Goal: Task Accomplishment & Management: Use online tool/utility

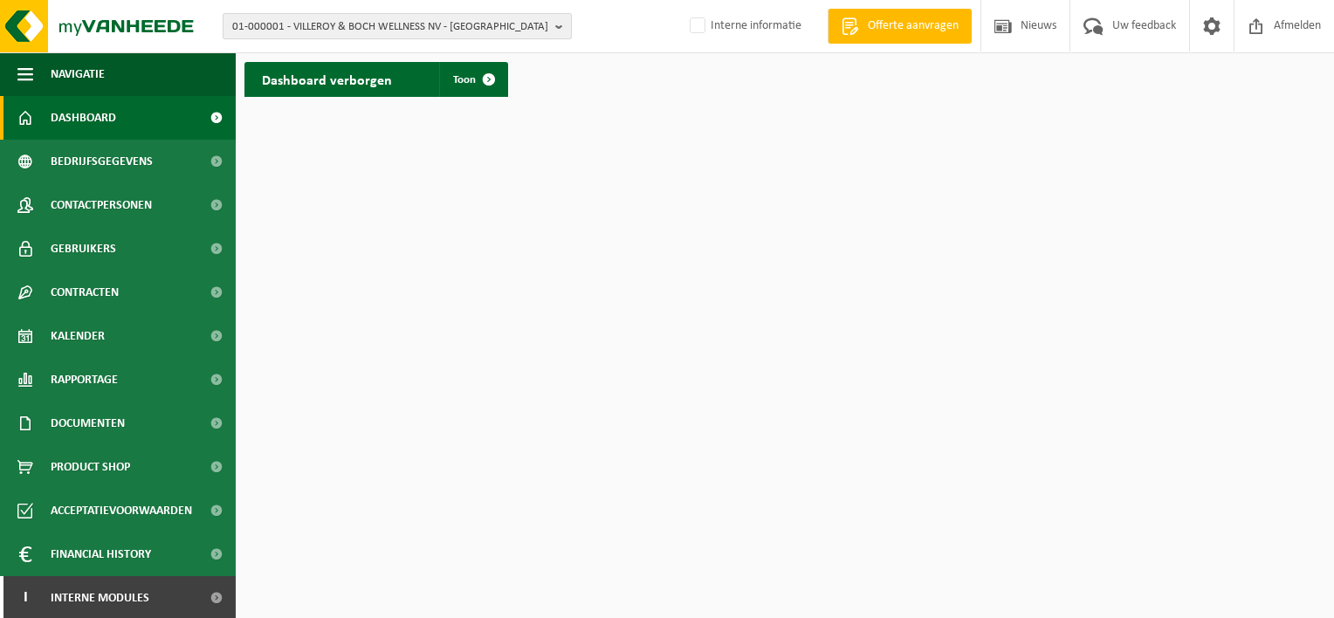
click at [363, 24] on span "01-000001 - VILLEROY & BOCH WELLNESS NV - ROESELARE" at bounding box center [390, 27] width 316 height 26
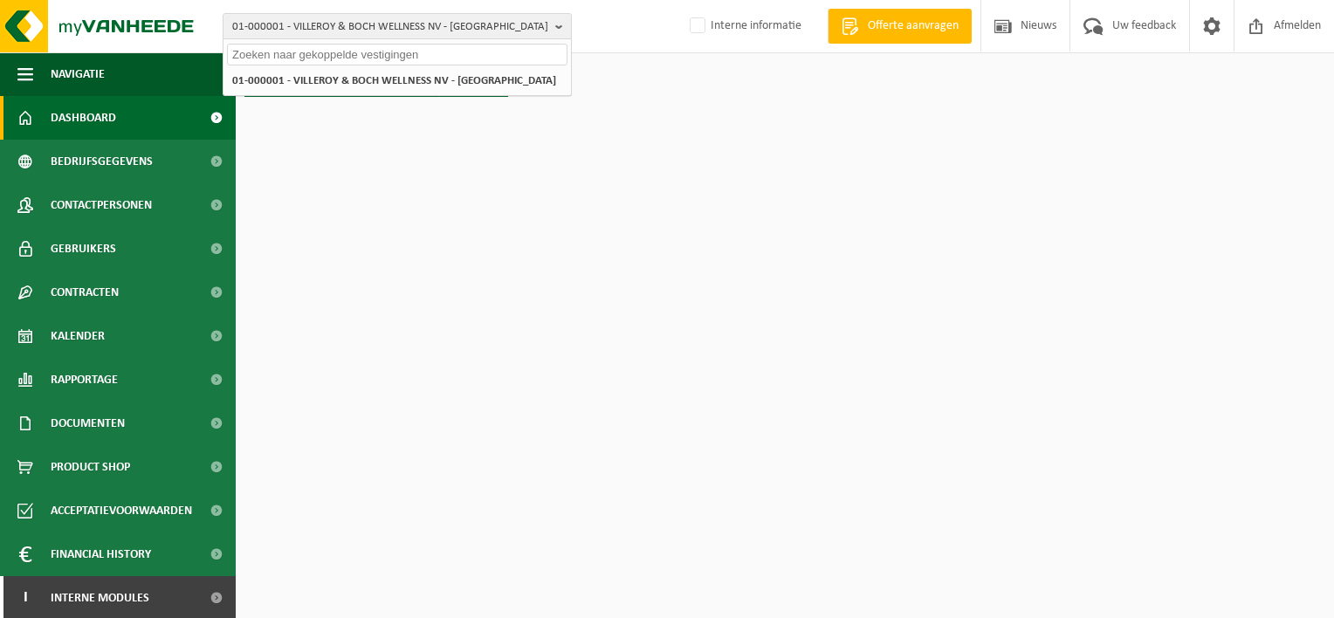
click at [349, 53] on input "text" at bounding box center [397, 55] width 341 height 22
paste input "10-989762"
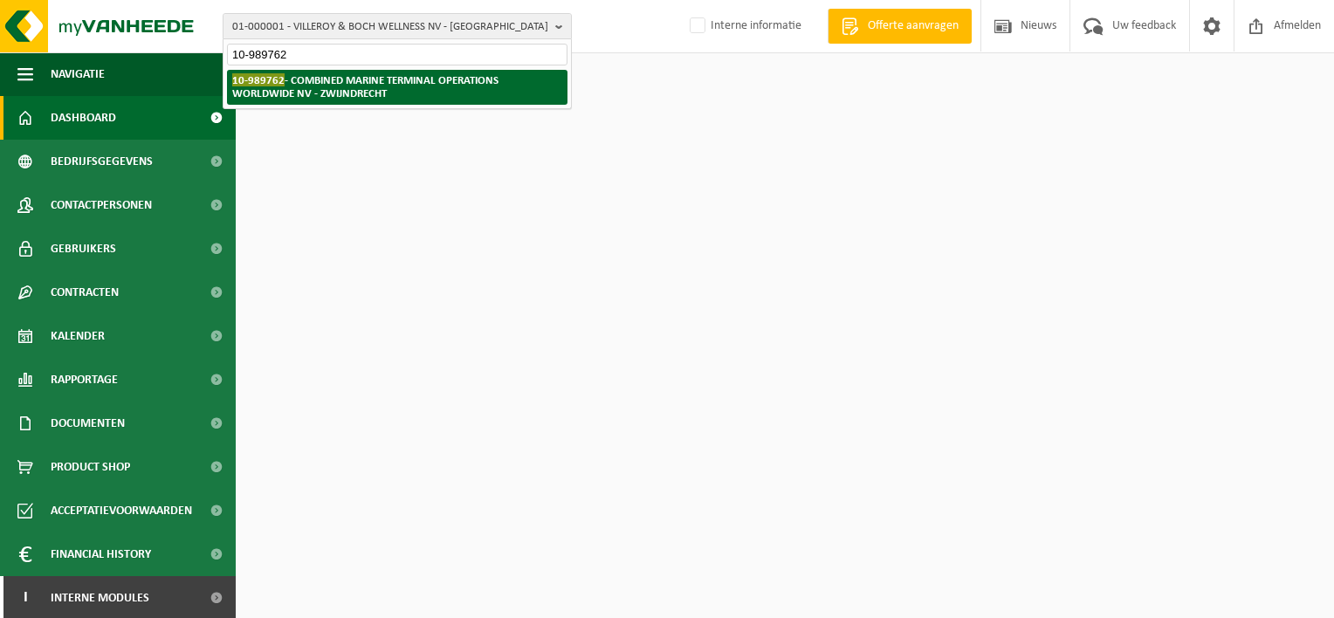
type input "10-989762"
click at [356, 84] on strong "10-989762 - COMBINED MARINE TERMINAL OPERATIONS WORLDWIDE NV - ZWIJNDRECHT" at bounding box center [365, 86] width 266 height 26
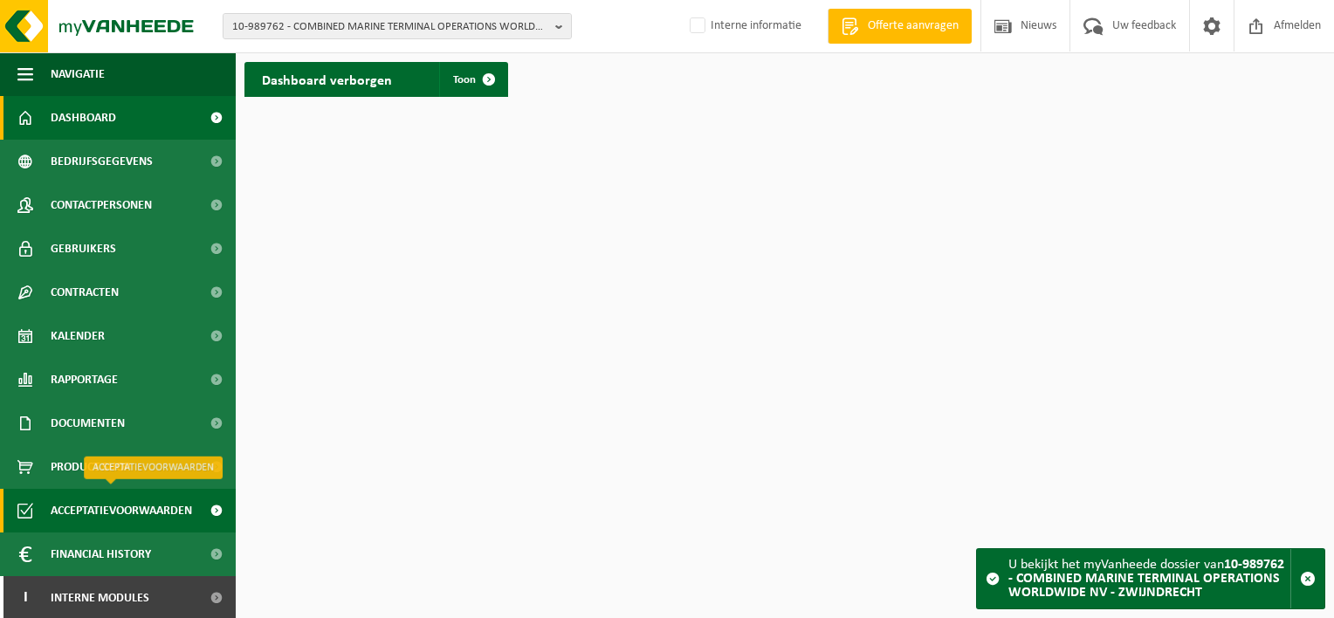
scroll to position [2, 0]
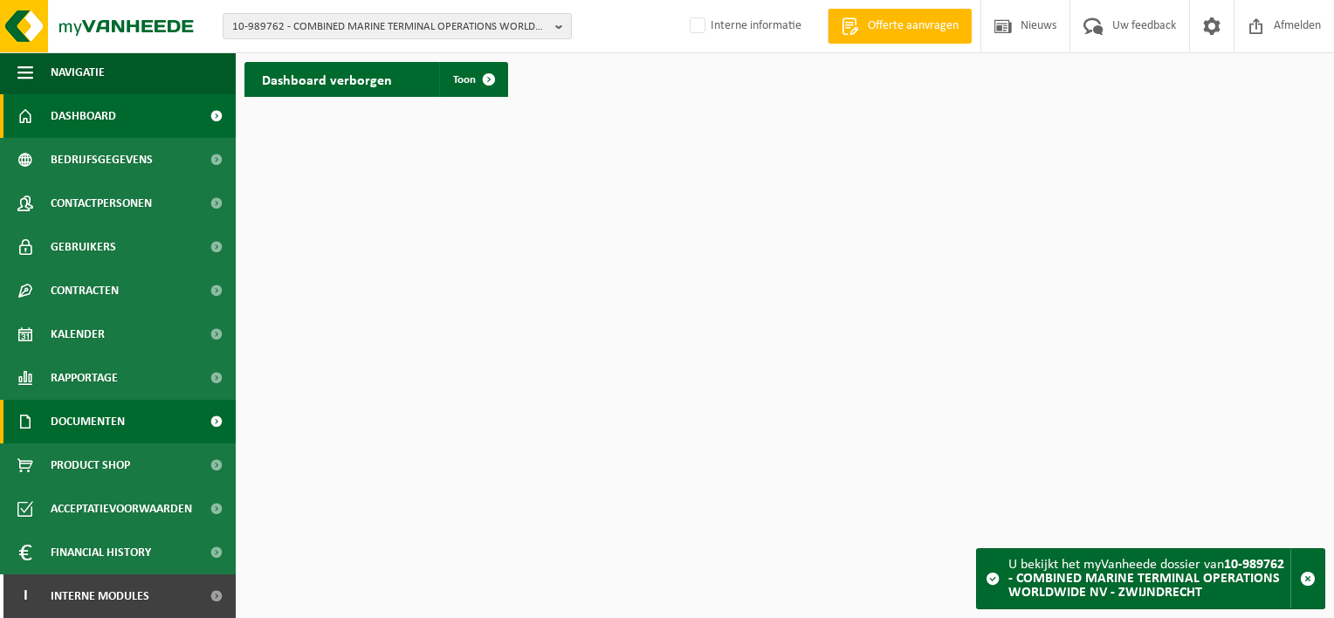
click at [204, 419] on span at bounding box center [215, 422] width 39 height 44
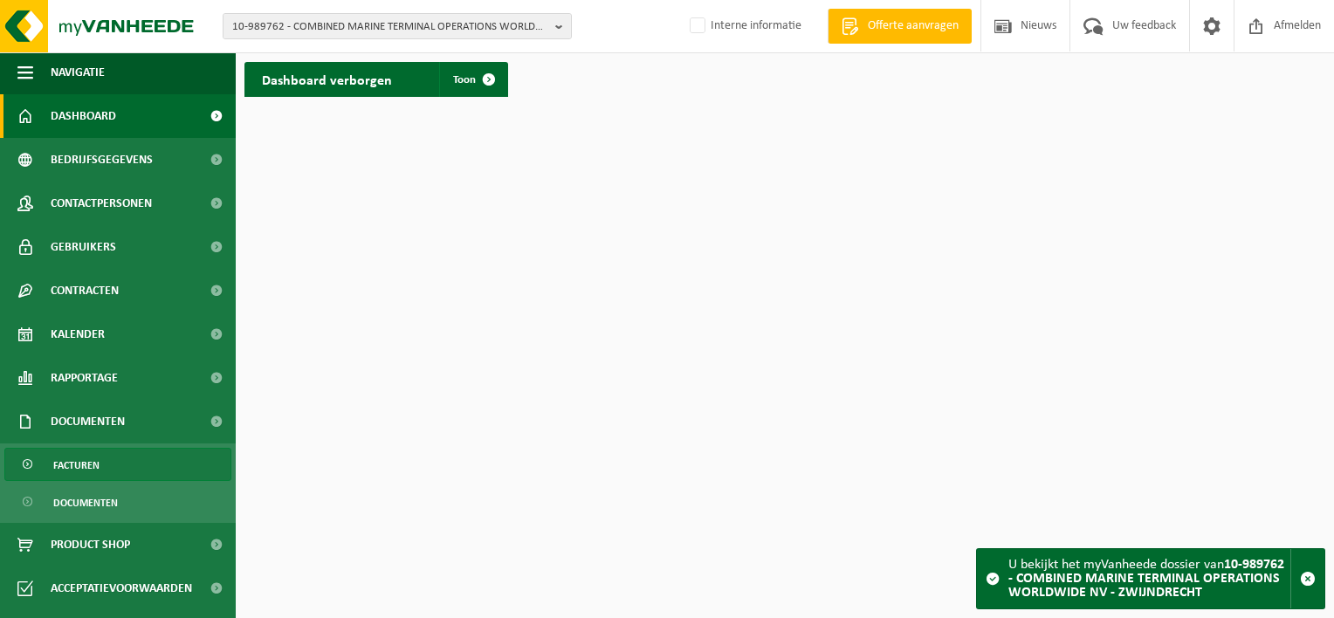
click at [144, 470] on link "Facturen" at bounding box center [117, 464] width 227 height 33
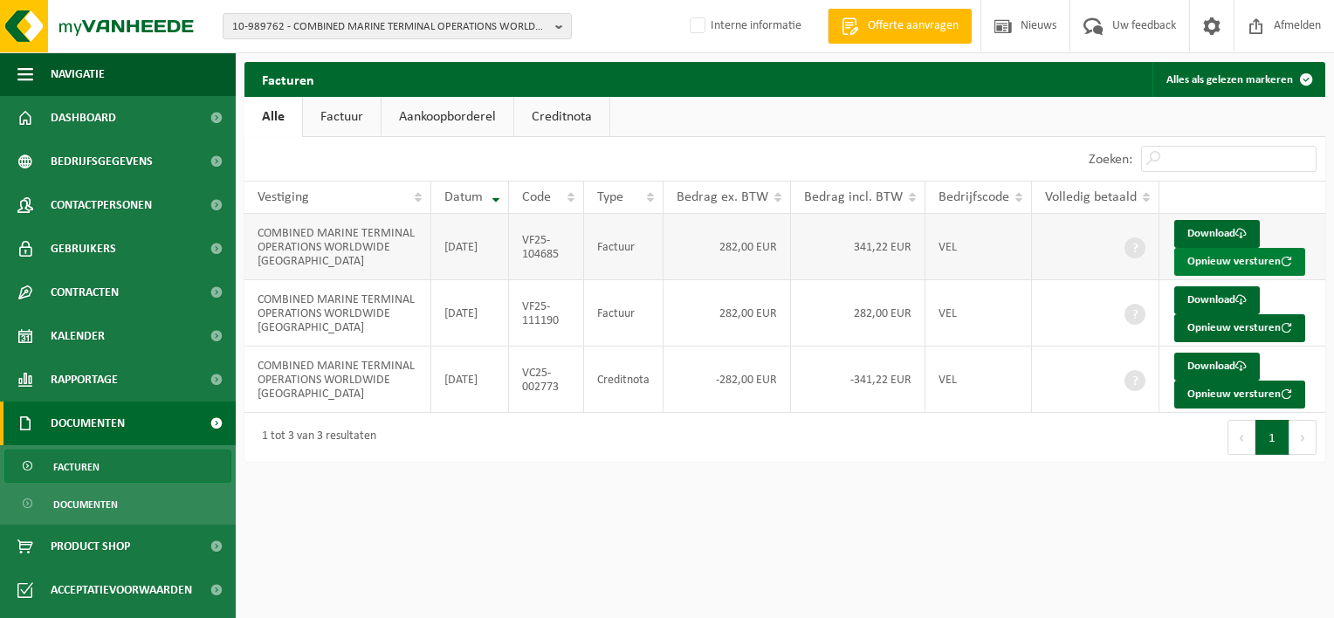
click at [1247, 257] on button "Opnieuw versturen" at bounding box center [1239, 262] width 131 height 28
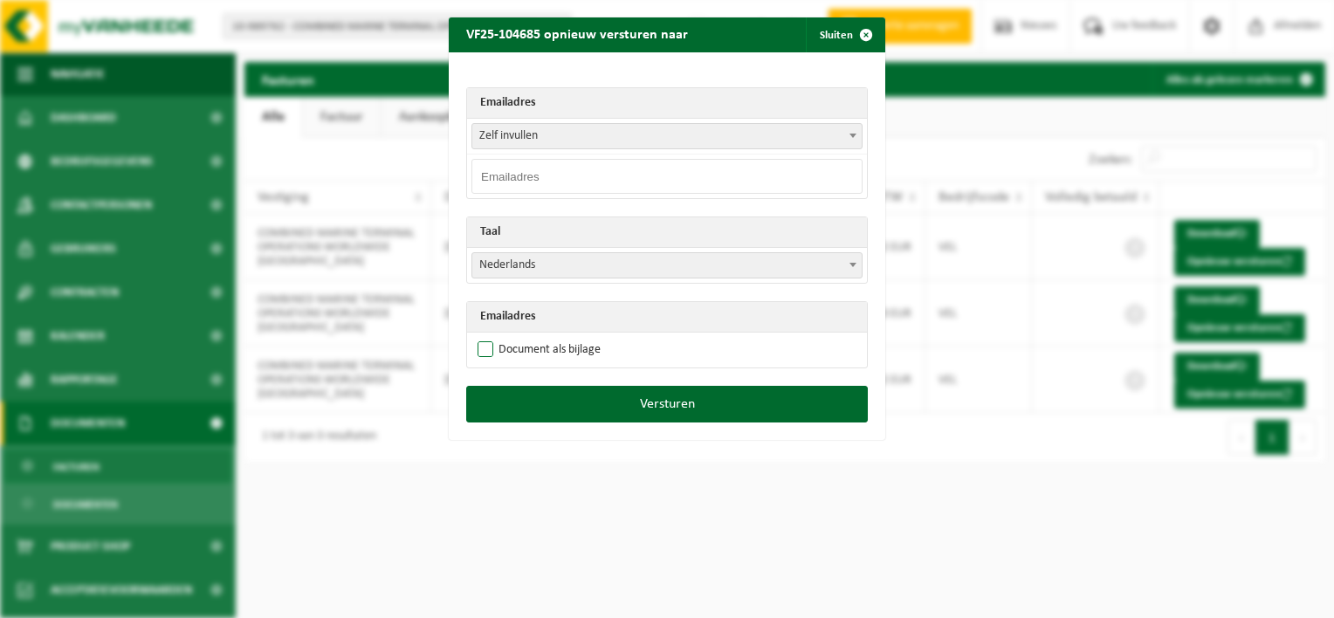
click at [480, 347] on label "Document als bijlage" at bounding box center [537, 350] width 127 height 26
click at [480, 337] on input "Document als bijlage" at bounding box center [689, 336] width 437 height 1
checkbox input "true"
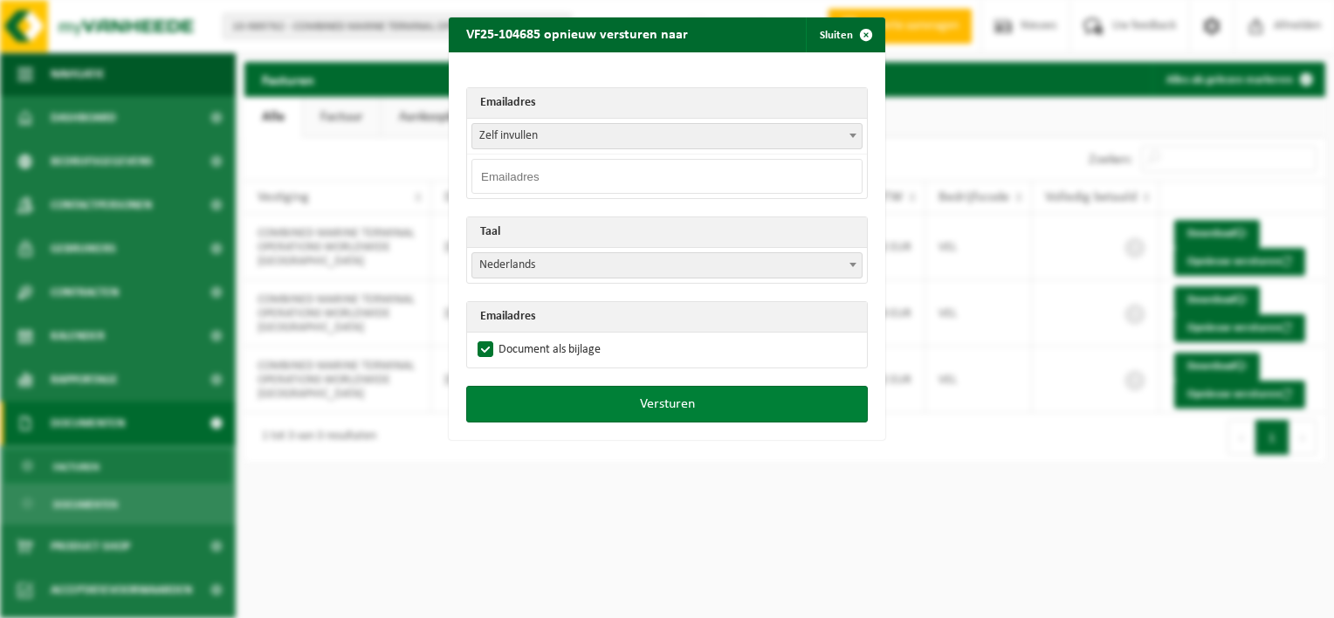
click at [702, 401] on button "Versturen" at bounding box center [667, 404] width 402 height 37
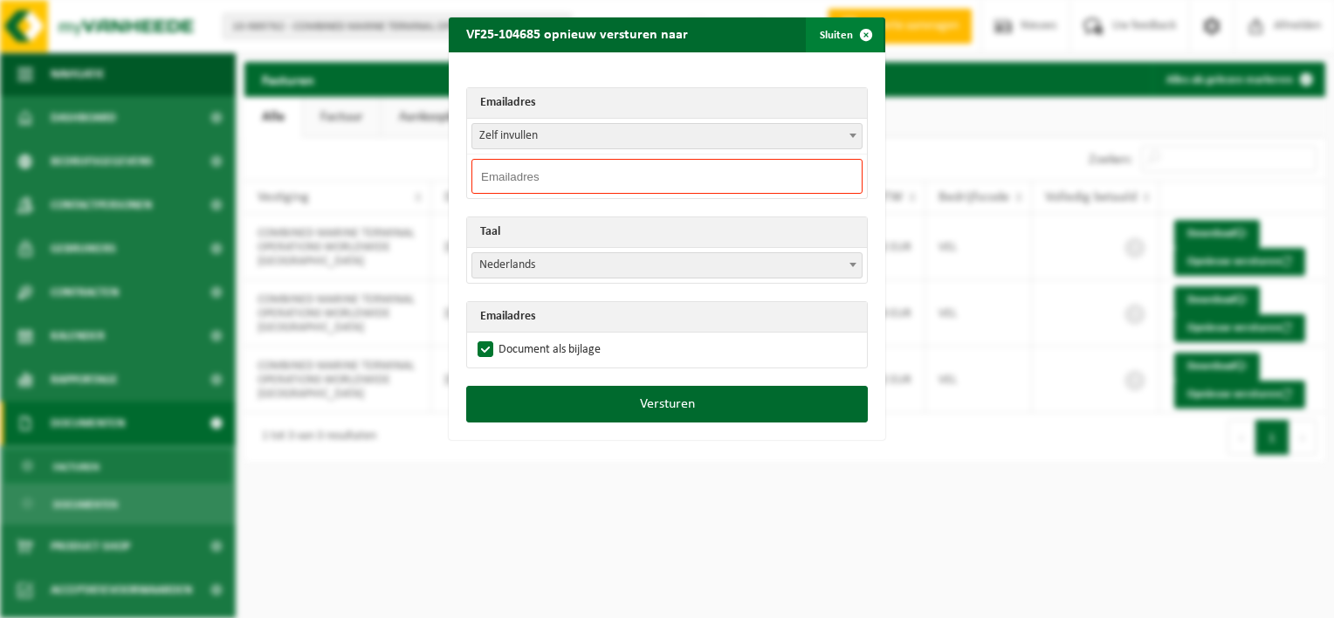
click at [861, 33] on span "button" at bounding box center [866, 34] width 35 height 35
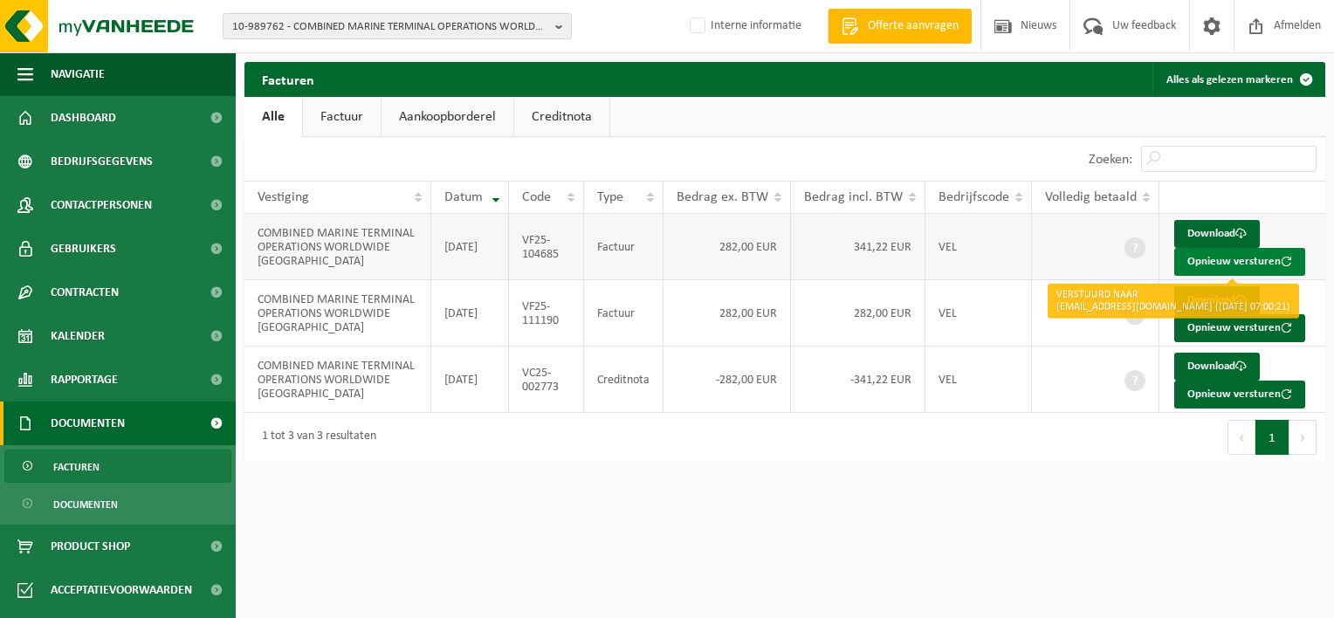
click at [1222, 261] on button "Opnieuw versturen" at bounding box center [1239, 262] width 131 height 28
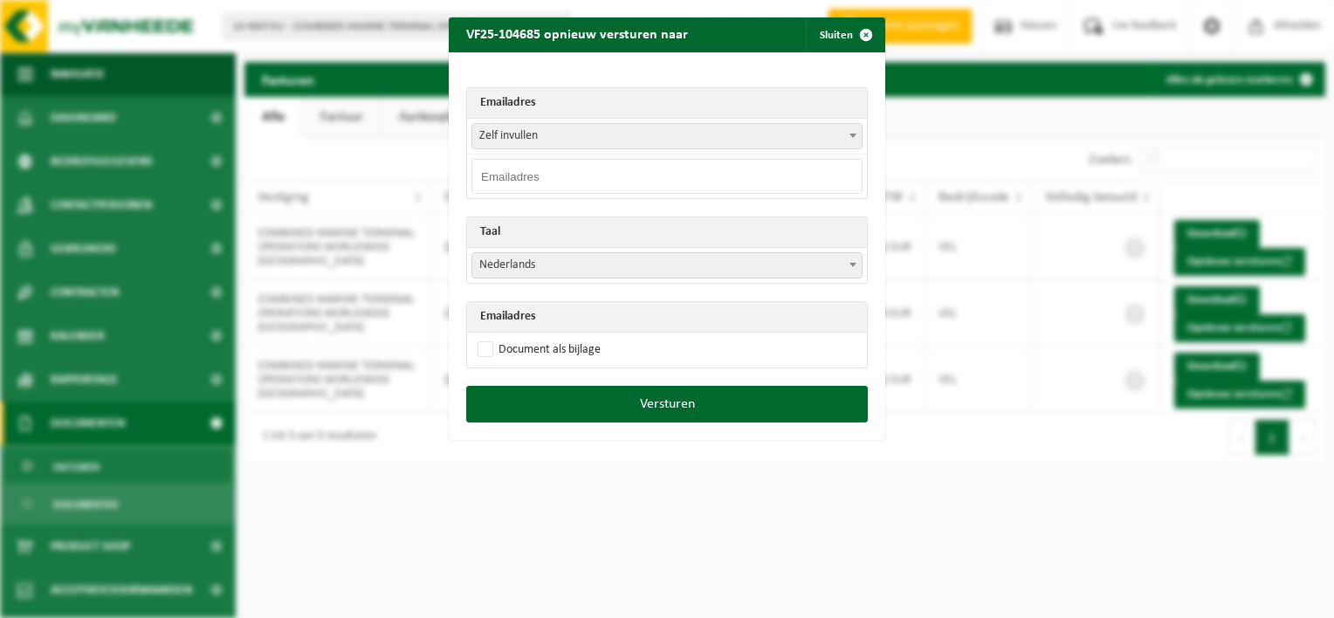
click at [553, 182] on input "email" at bounding box center [666, 176] width 391 height 35
paste input "[EMAIL_ADDRESS][DOMAIN_NAME]"
type input "[EMAIL_ADDRESS][DOMAIN_NAME]"
click at [478, 347] on label "Document als bijlage" at bounding box center [537, 350] width 127 height 26
click at [478, 337] on input "Document als bijlage" at bounding box center [689, 336] width 437 height 1
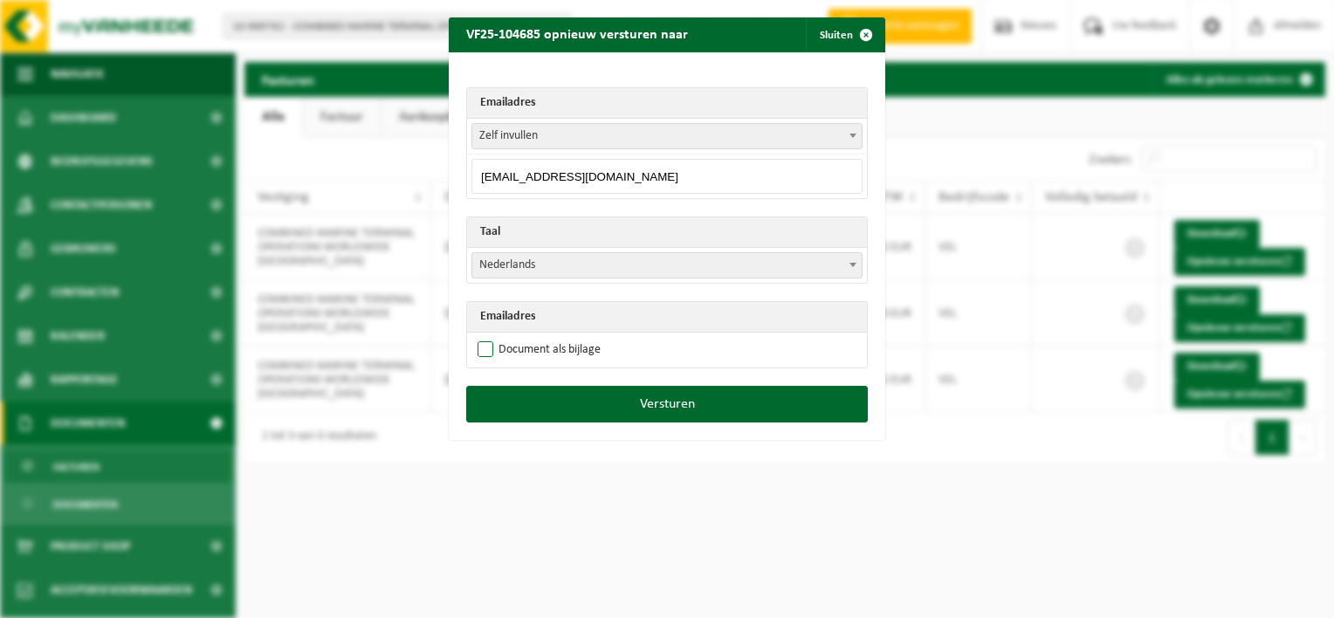
checkbox input "true"
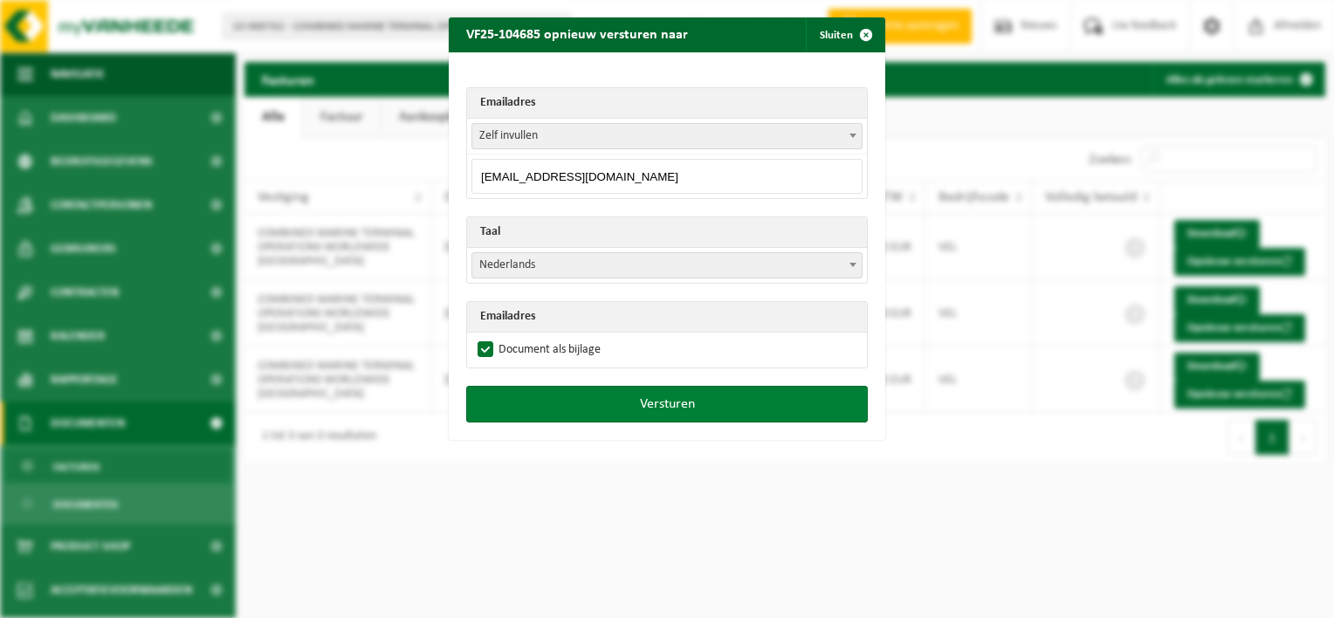
click at [684, 402] on button "Versturen" at bounding box center [667, 404] width 402 height 37
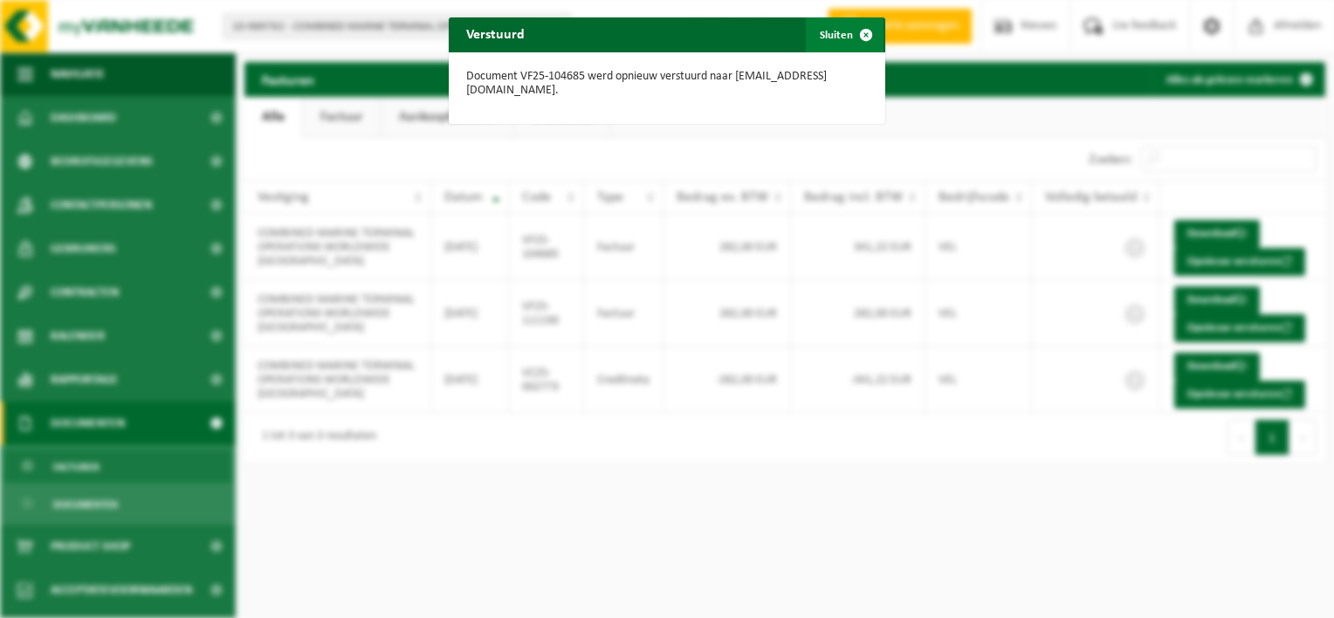
click at [861, 32] on span "button" at bounding box center [866, 34] width 35 height 35
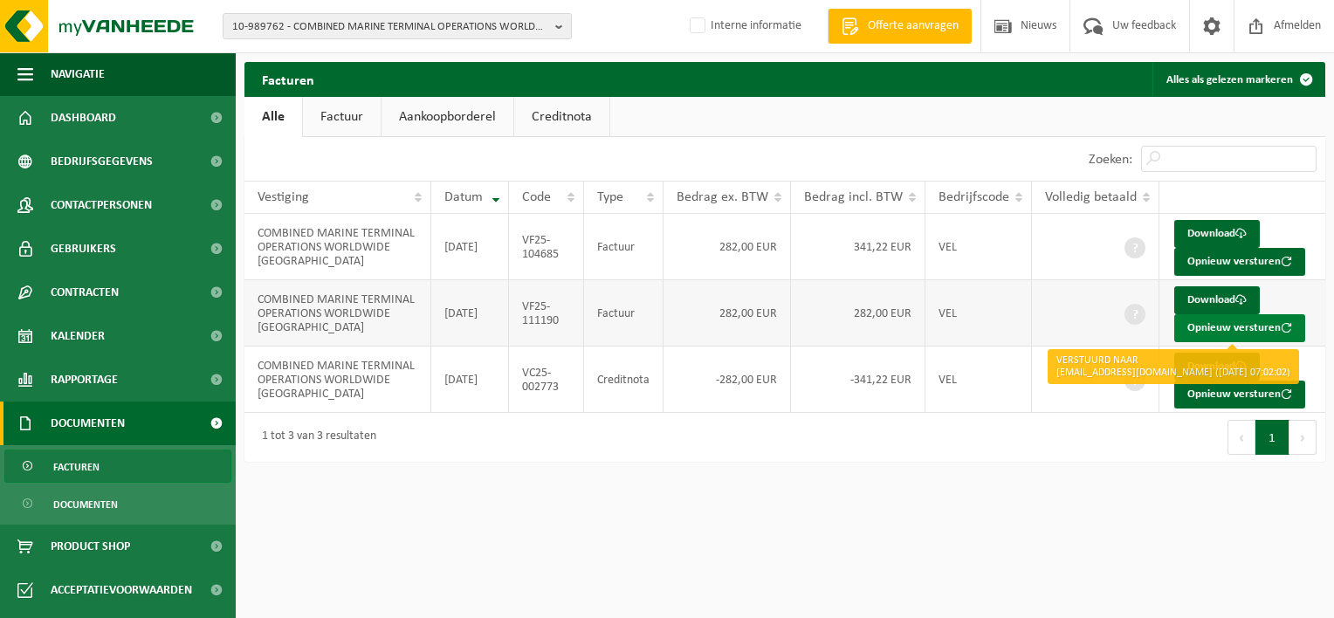
click at [1225, 325] on button "Opnieuw versturen" at bounding box center [1239, 328] width 131 height 28
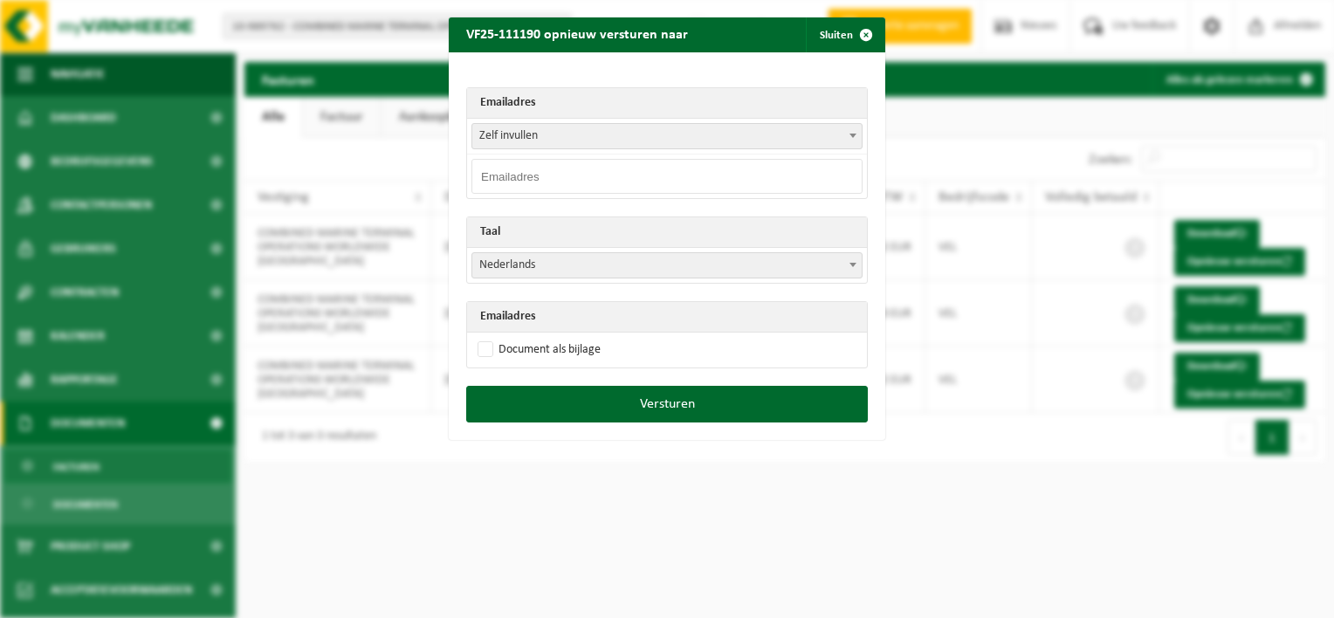
click at [523, 175] on input "email" at bounding box center [666, 176] width 391 height 35
paste input "[EMAIL_ADDRESS][DOMAIN_NAME]"
type input "[EMAIL_ADDRESS][DOMAIN_NAME]"
click at [478, 345] on label "Document als bijlage" at bounding box center [537, 350] width 127 height 26
click at [478, 337] on input "Document als bijlage" at bounding box center [689, 336] width 437 height 1
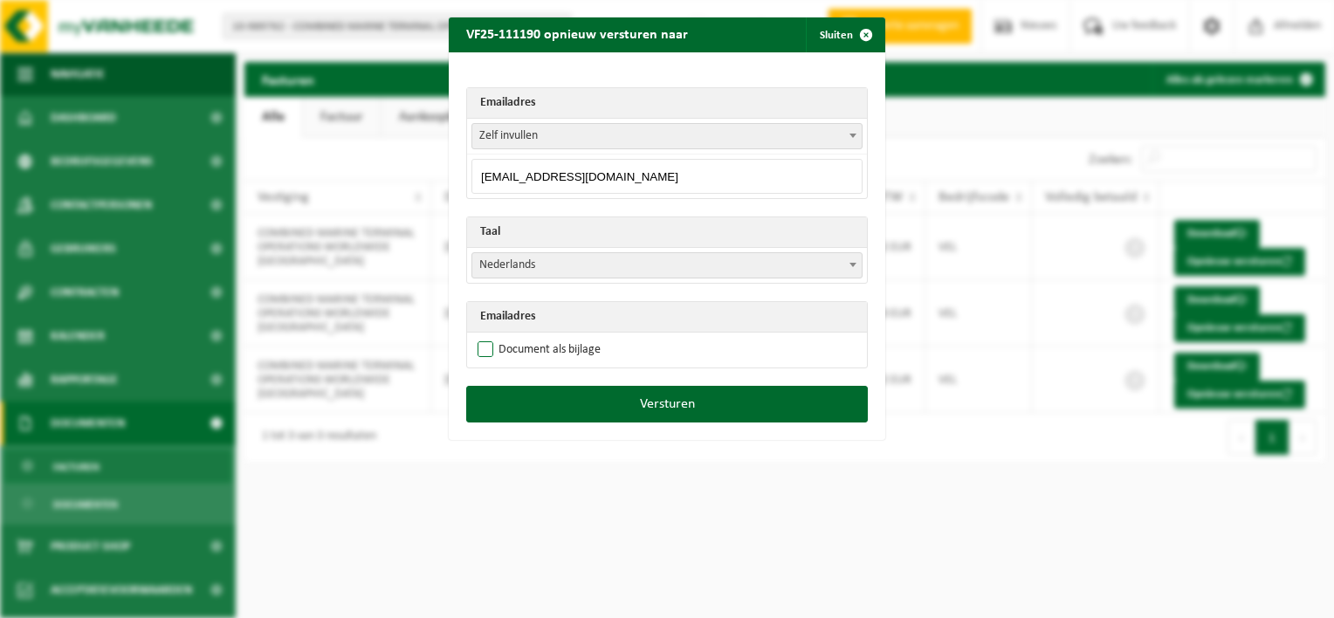
checkbox input "true"
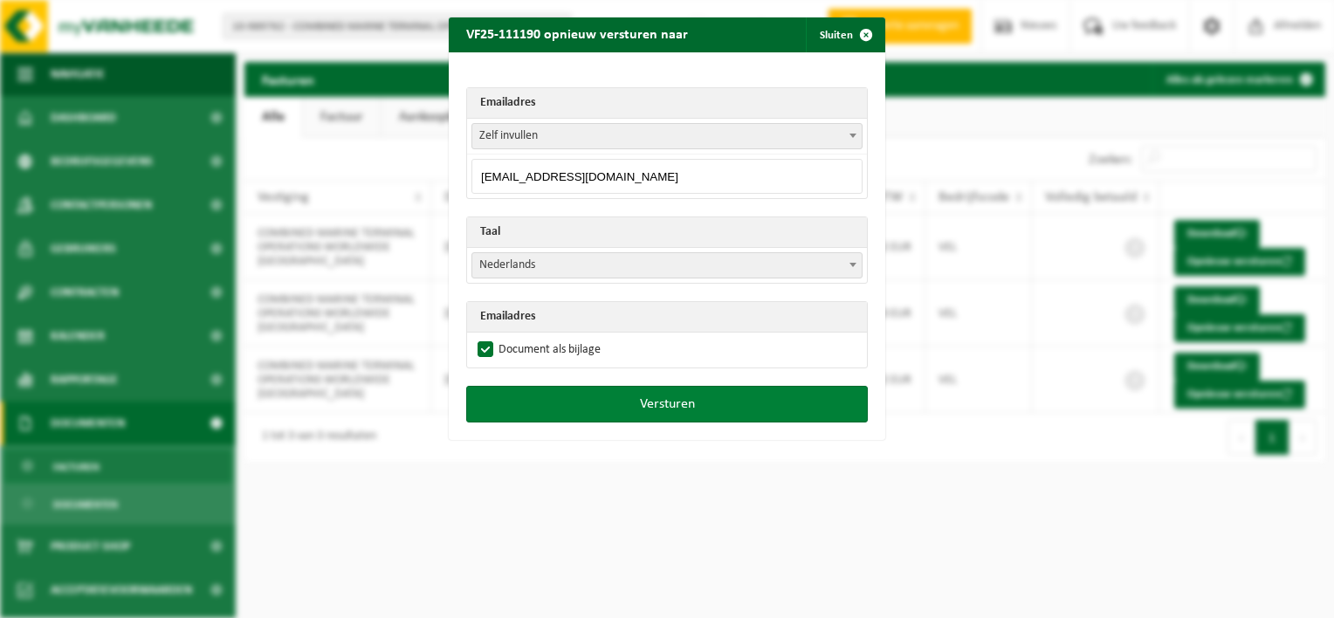
click at [676, 397] on button "Versturen" at bounding box center [667, 404] width 402 height 37
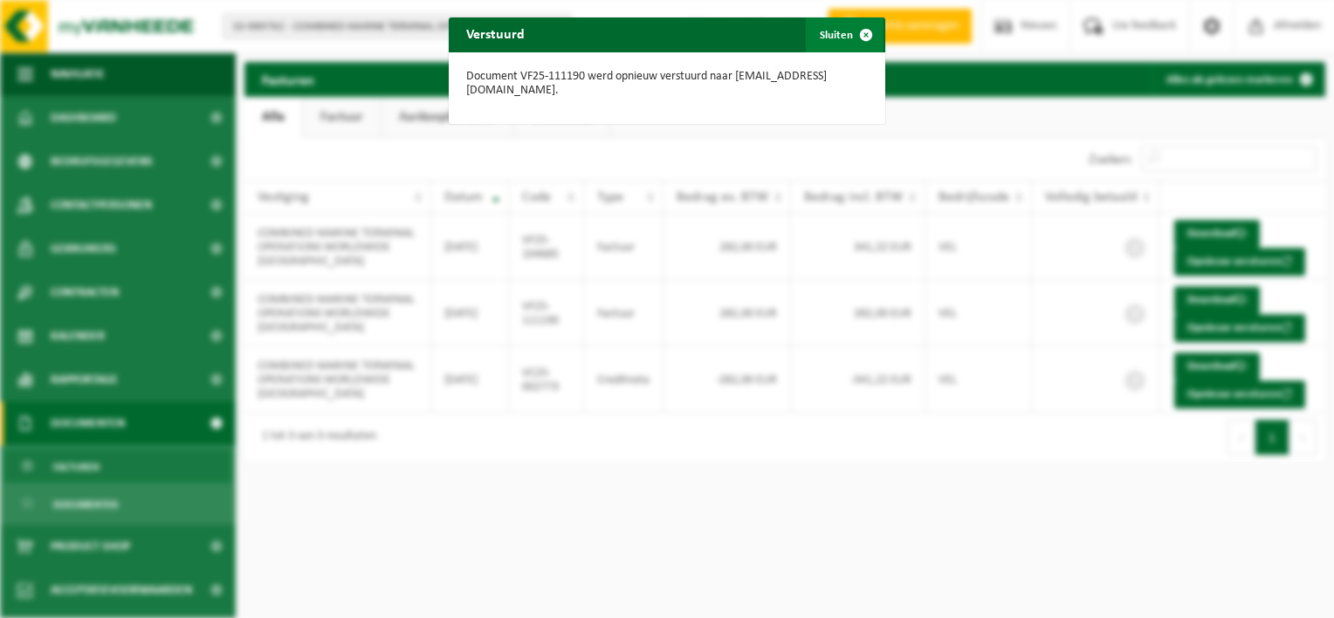
click at [857, 32] on span "button" at bounding box center [866, 34] width 35 height 35
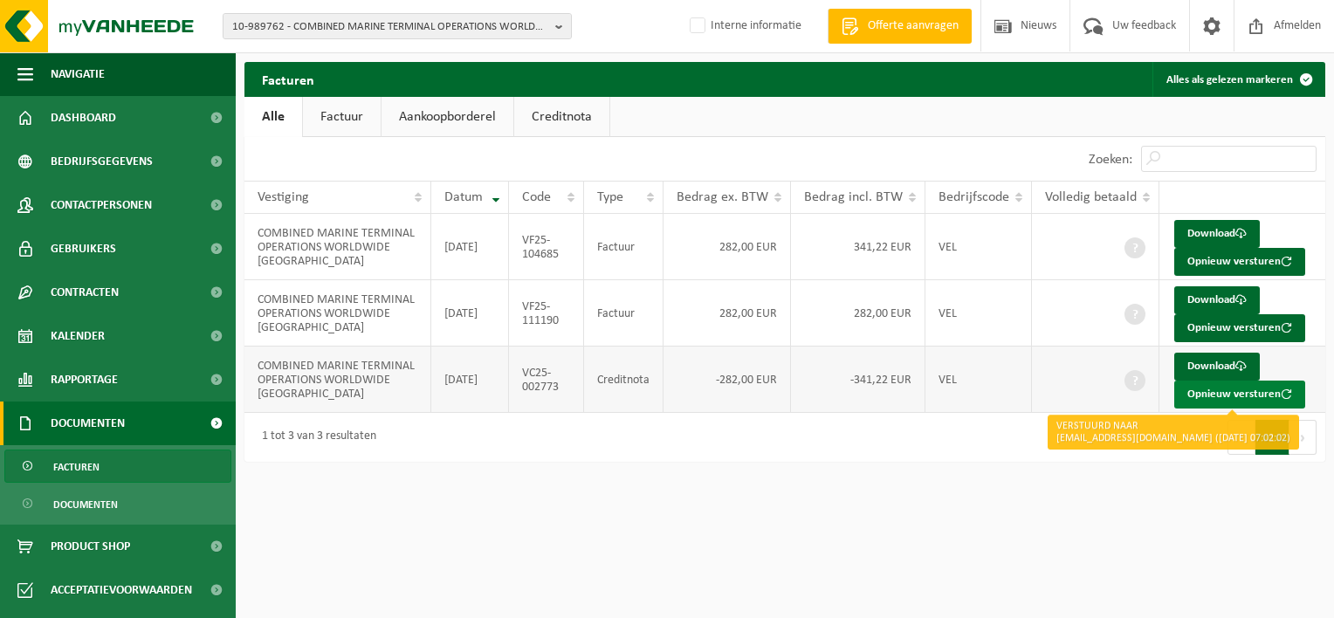
click at [1237, 396] on button "Opnieuw versturen" at bounding box center [1239, 395] width 131 height 28
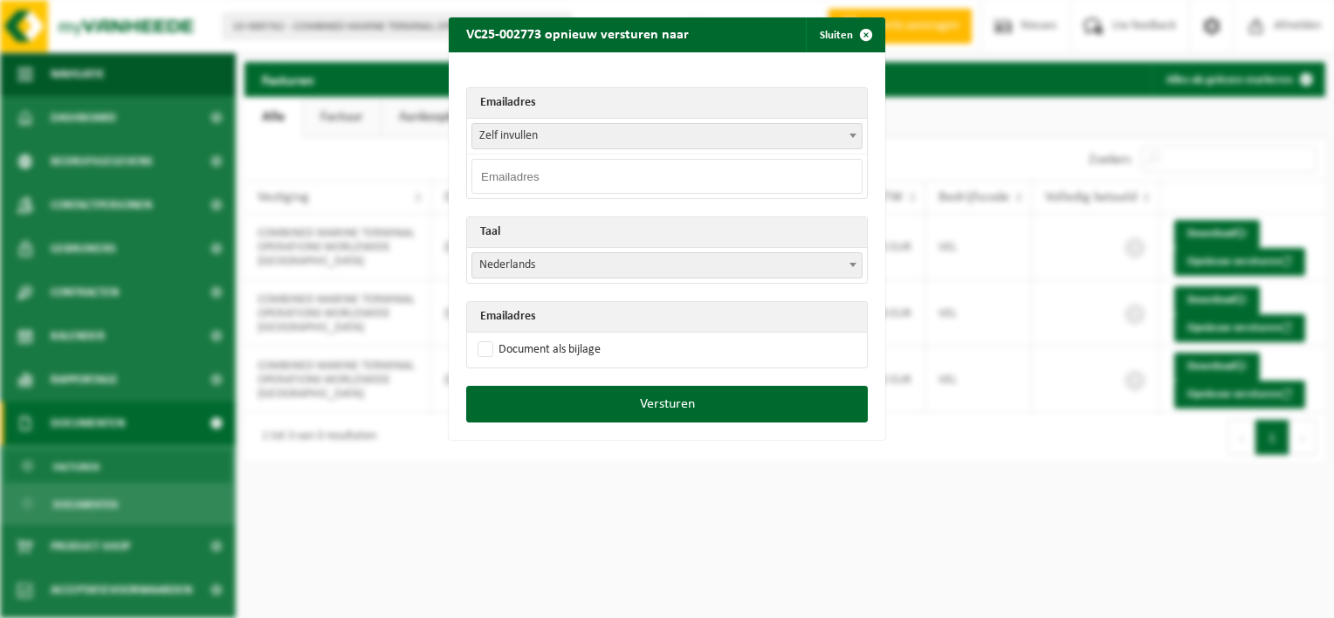
click at [563, 174] on input "email" at bounding box center [666, 176] width 391 height 35
type input "[EMAIL_ADDRESS][DOMAIN_NAME]"
click at [484, 349] on label "Document als bijlage" at bounding box center [537, 350] width 127 height 26
click at [484, 337] on input "Document als bijlage" at bounding box center [689, 336] width 437 height 1
checkbox input "true"
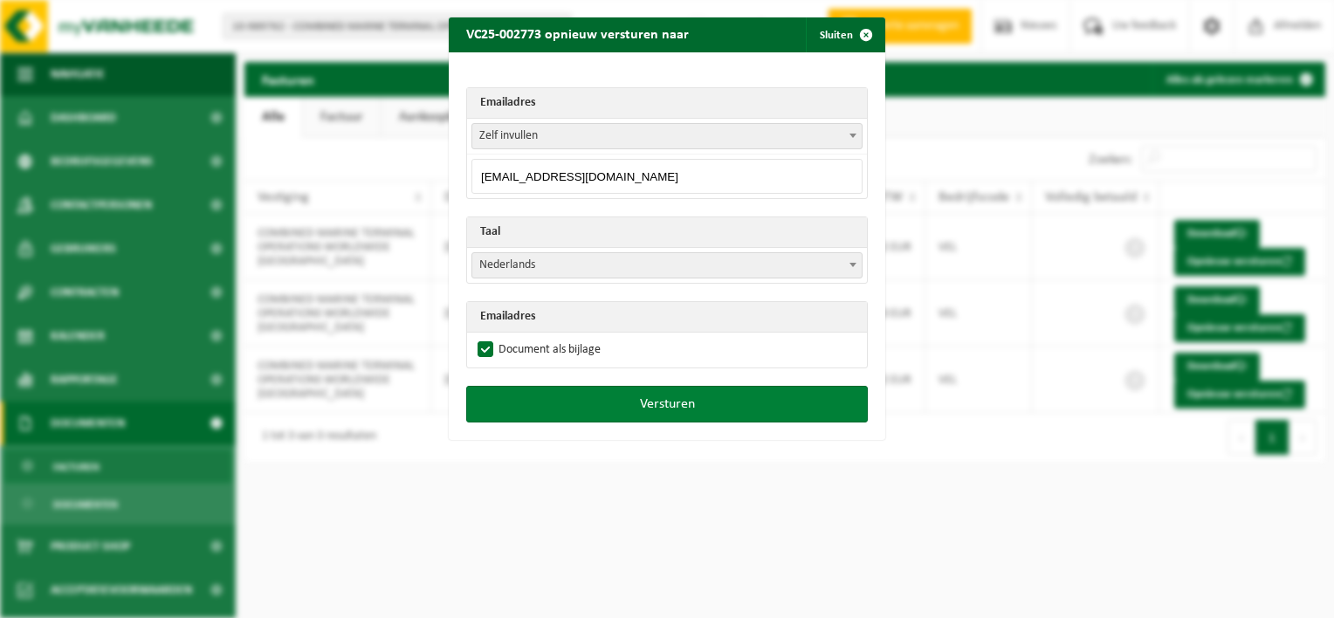
click at [652, 396] on button "Versturen" at bounding box center [667, 404] width 402 height 37
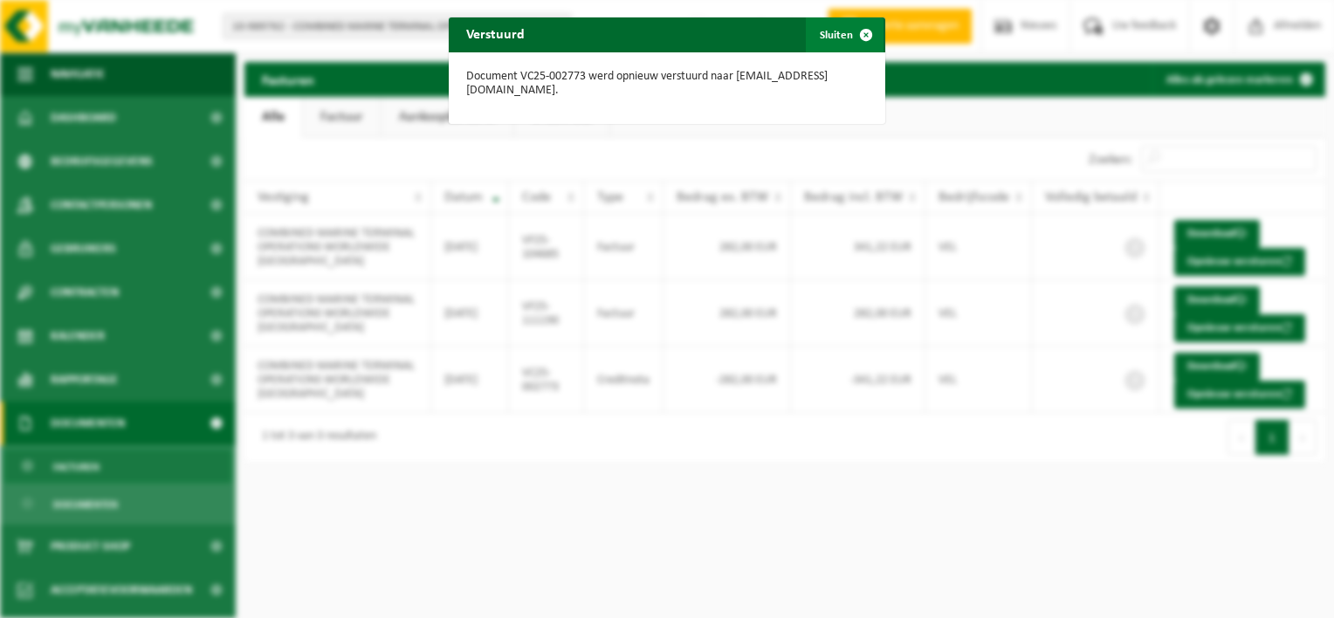
click at [858, 33] on span "button" at bounding box center [866, 34] width 35 height 35
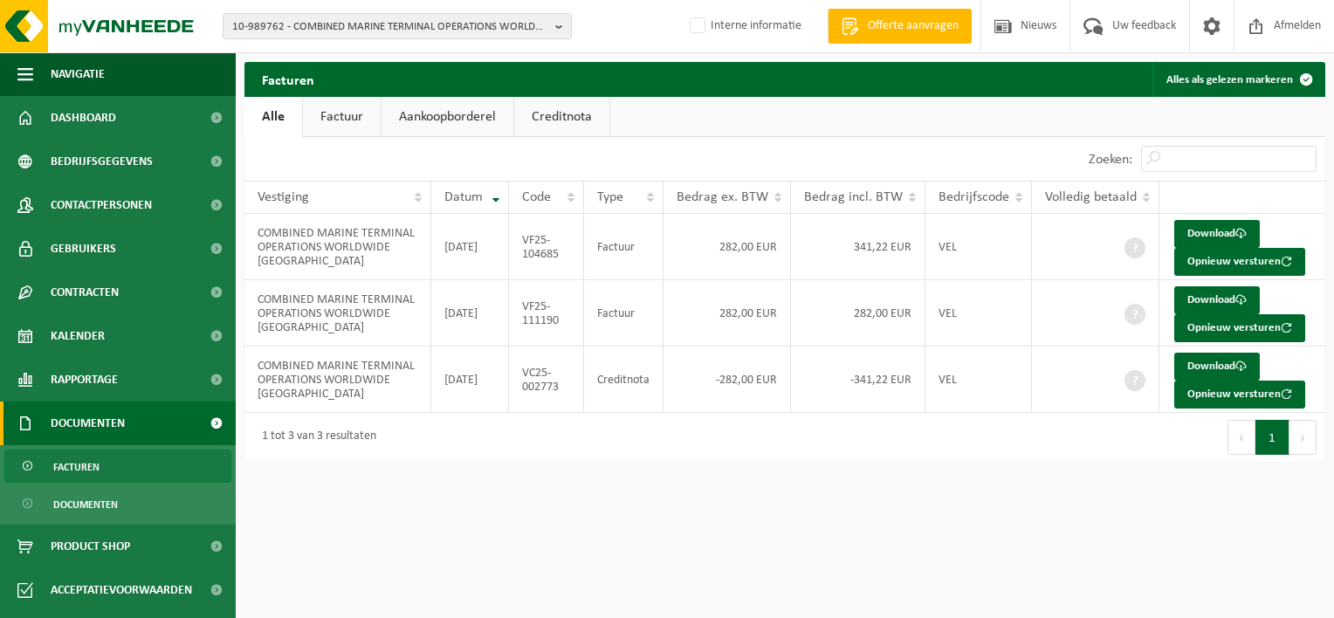
click at [1299, 437] on button "Volgende" at bounding box center [1303, 437] width 27 height 35
click at [205, 160] on span at bounding box center [215, 162] width 39 height 44
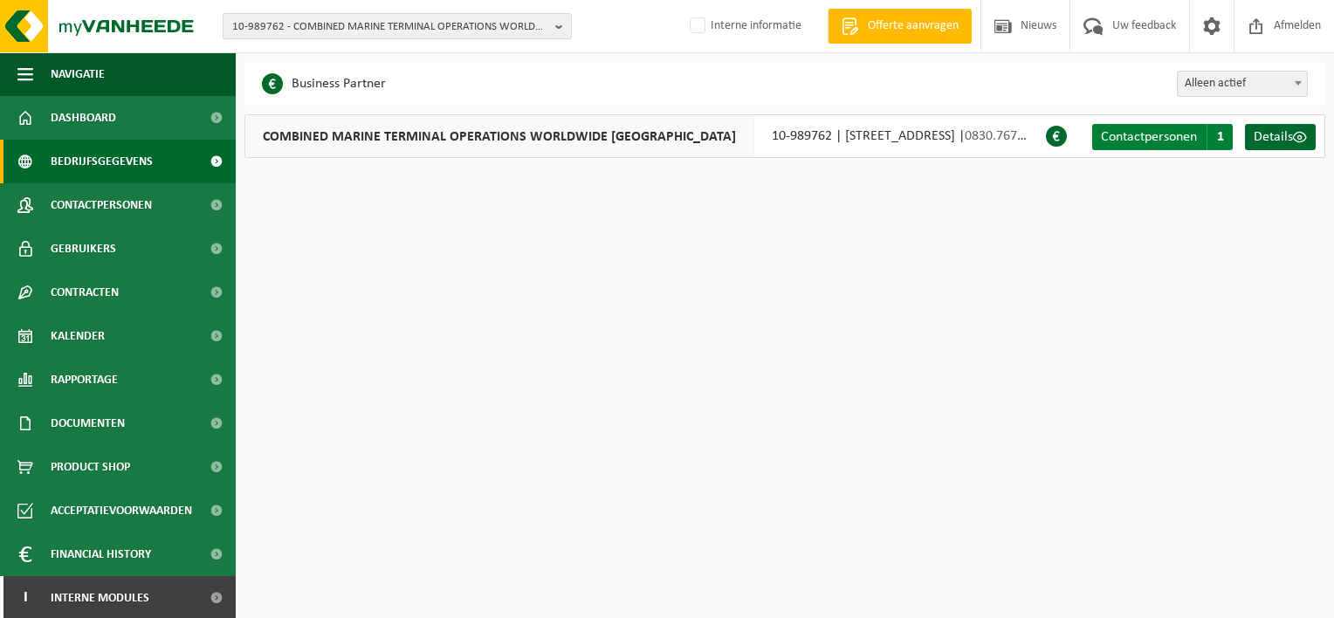
click at [1176, 136] on span "Contactpersonen" at bounding box center [1149, 137] width 96 height 14
